Goal: Transaction & Acquisition: Purchase product/service

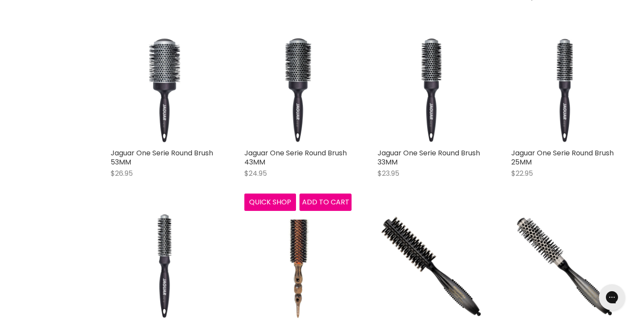
scroll to position [374, 0]
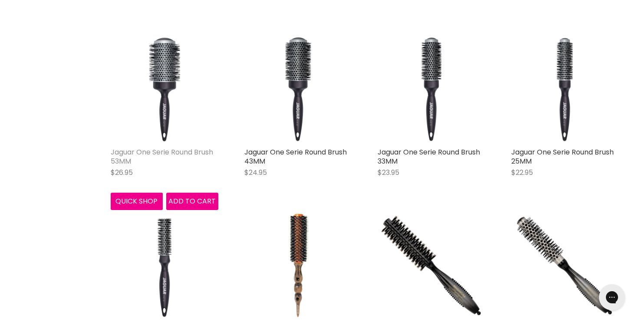
click at [183, 151] on link "Jaguar One Serie Round Brush 53MM" at bounding box center [162, 156] width 102 height 19
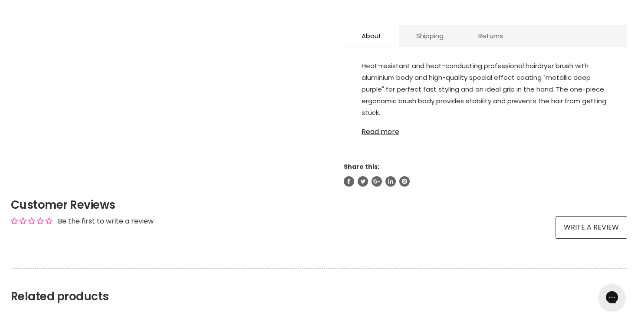
scroll to position [457, 0]
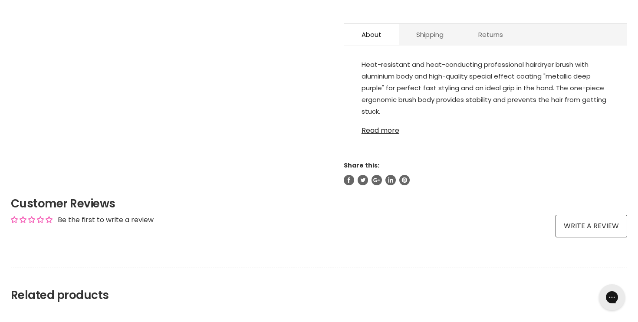
click at [380, 129] on link "Read more" at bounding box center [486, 128] width 248 height 13
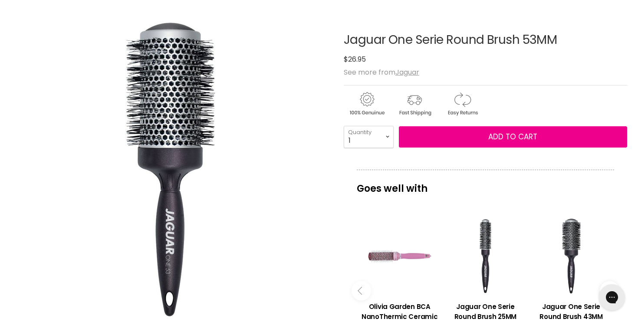
scroll to position [0, 0]
